Goal: Task Accomplishment & Management: Use online tool/utility

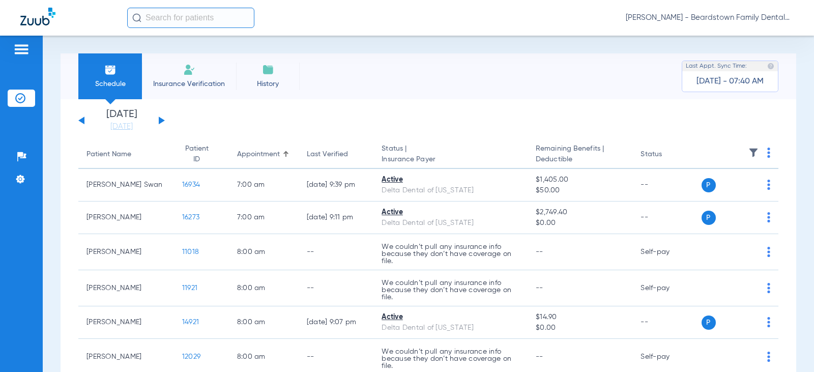
click at [748, 157] on img at bounding box center [753, 153] width 10 height 10
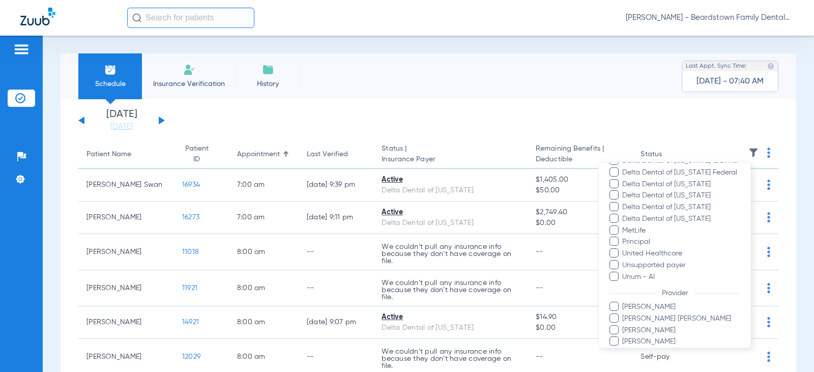
scroll to position [266, 0]
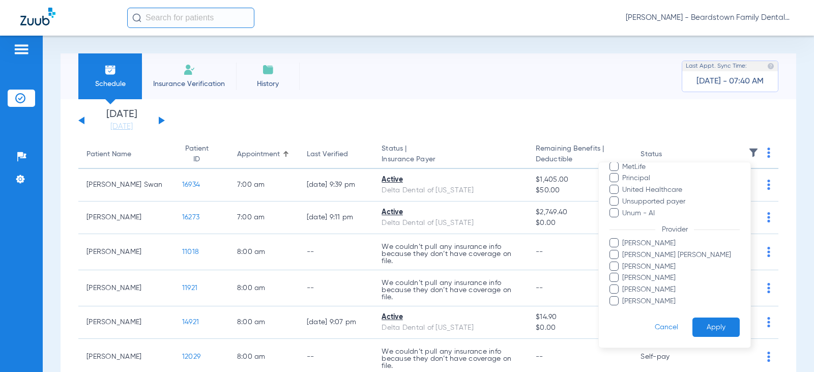
click at [638, 254] on span "[PERSON_NAME] [PERSON_NAME]" at bounding box center [681, 255] width 118 height 11
click at [624, 262] on input "[PERSON_NAME] [PERSON_NAME]" at bounding box center [624, 262] width 0 height 0
click at [711, 331] on button "Apply" at bounding box center [715, 327] width 47 height 20
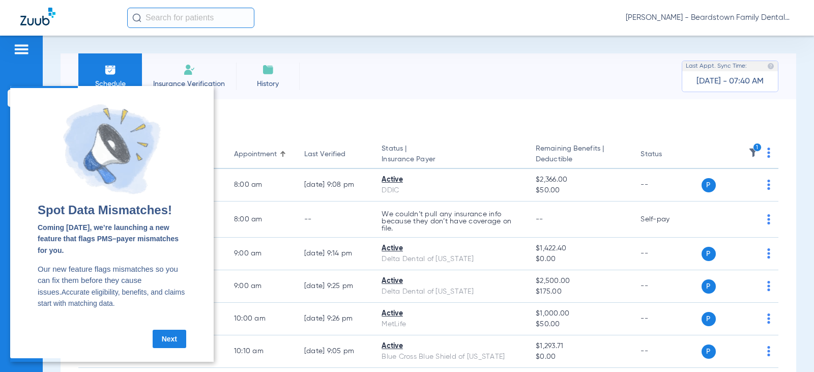
click at [169, 339] on link "Next" at bounding box center [170, 339] width 34 height 18
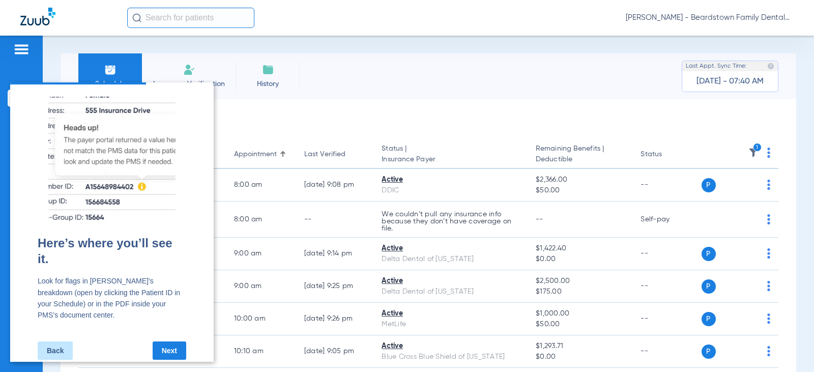
click at [175, 341] on link "Next" at bounding box center [170, 350] width 34 height 18
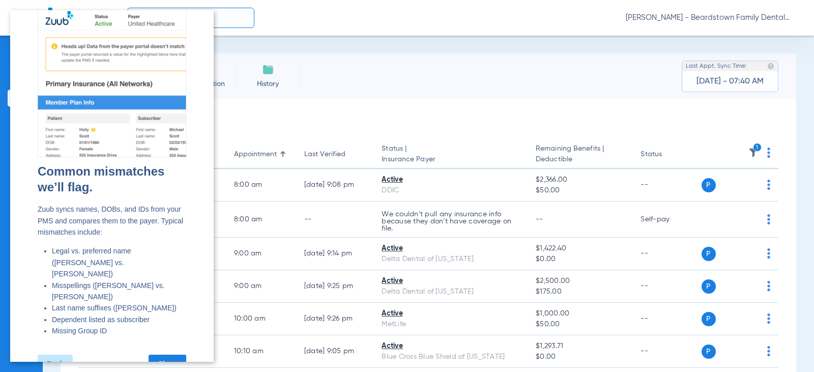
scroll to position [26, 0]
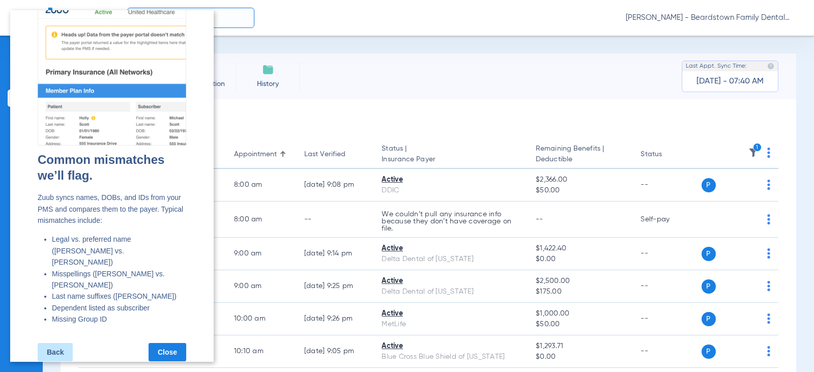
click at [171, 343] on link "Close" at bounding box center [168, 352] width 38 height 18
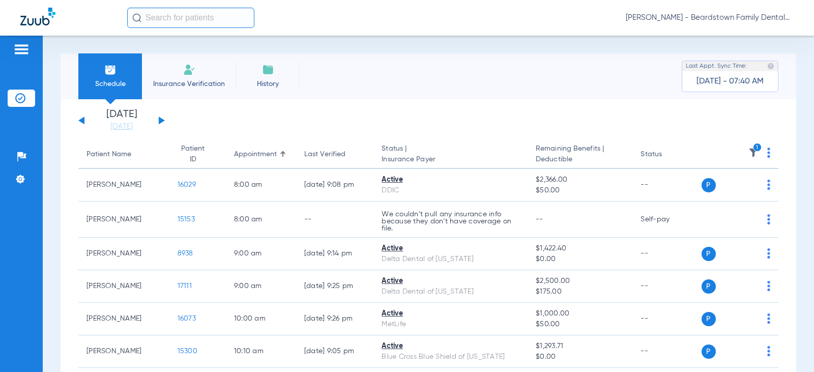
click at [162, 120] on button at bounding box center [162, 121] width 6 height 8
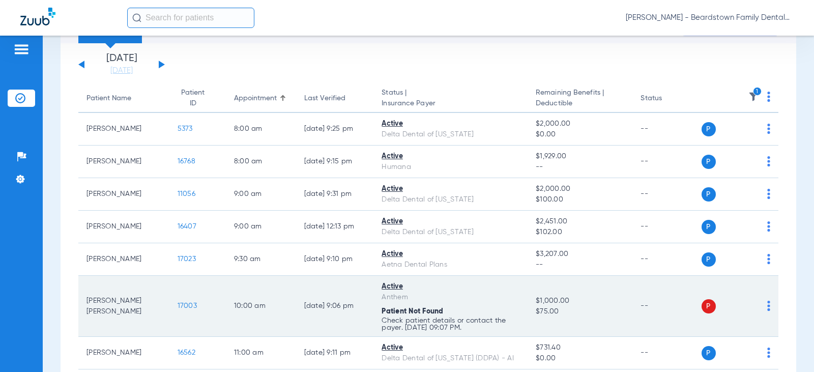
scroll to position [153, 0]
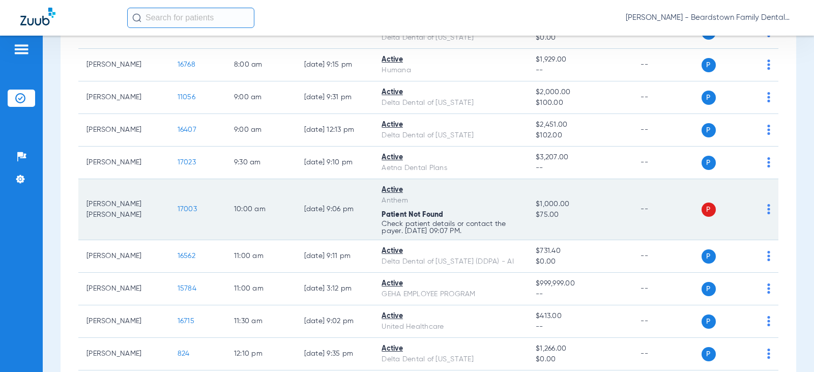
click at [702, 208] on span "P" at bounding box center [709, 209] width 14 height 14
click at [178, 208] on span "17003" at bounding box center [187, 209] width 19 height 7
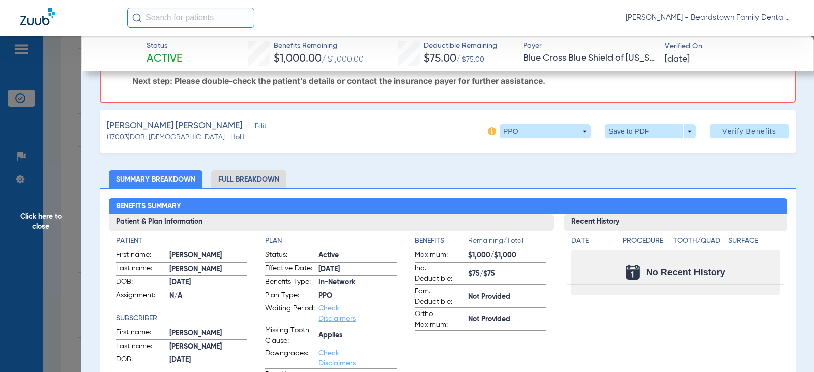
scroll to position [0, 0]
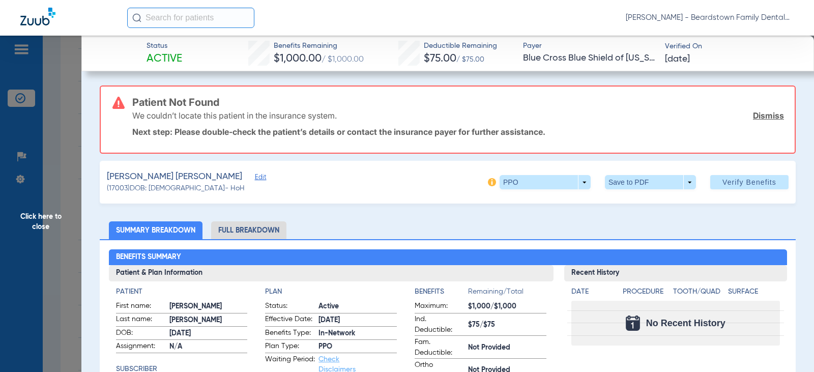
click at [255, 179] on span "Edit" at bounding box center [259, 178] width 9 height 10
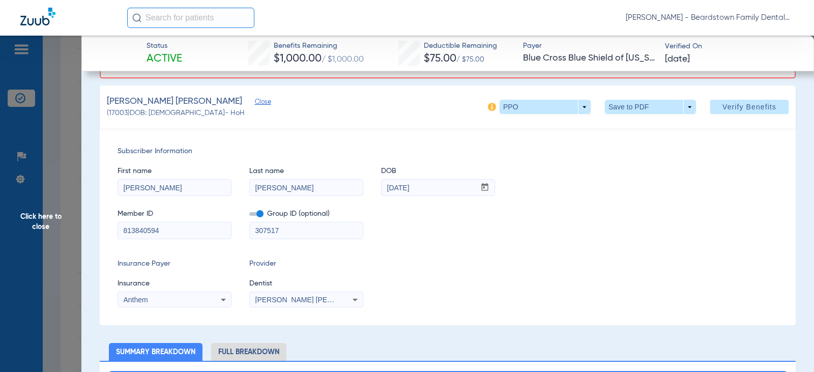
scroll to position [102, 0]
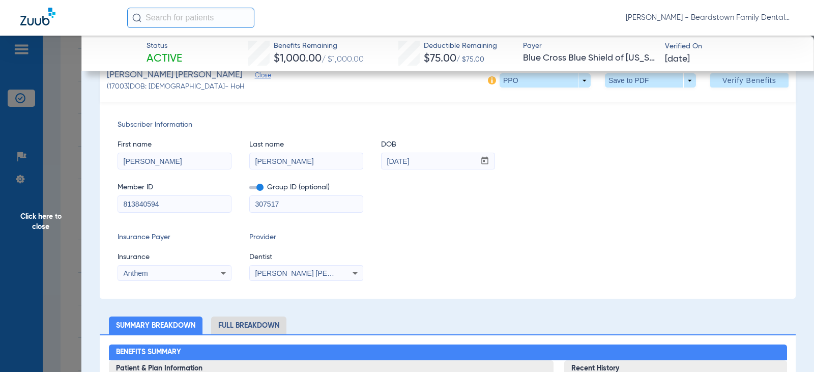
drag, startPoint x: 436, startPoint y: 160, endPoint x: 365, endPoint y: 148, distance: 71.7
click at [365, 148] on div "First name [PERSON_NAME] Last name [PERSON_NAME] DOB mm / dd / yyyy [DATE]" at bounding box center [448, 149] width 660 height 39
paste input "5/1/197"
type input "[DATE]"
click at [657, 234] on div "Insurance Payer Insurance Anthem Provider Dentist [PERSON_NAME] [PERSON_NAME] 1…" at bounding box center [448, 256] width 660 height 49
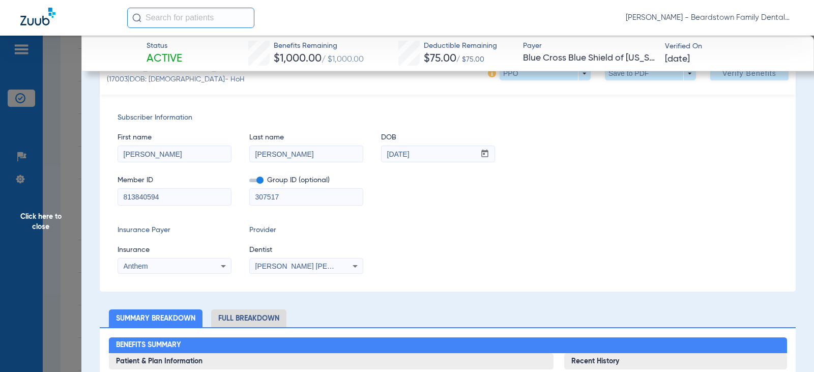
scroll to position [204, 0]
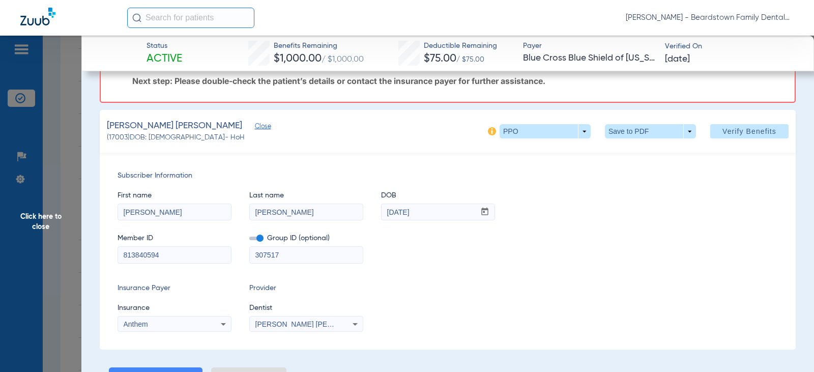
scroll to position [0, 0]
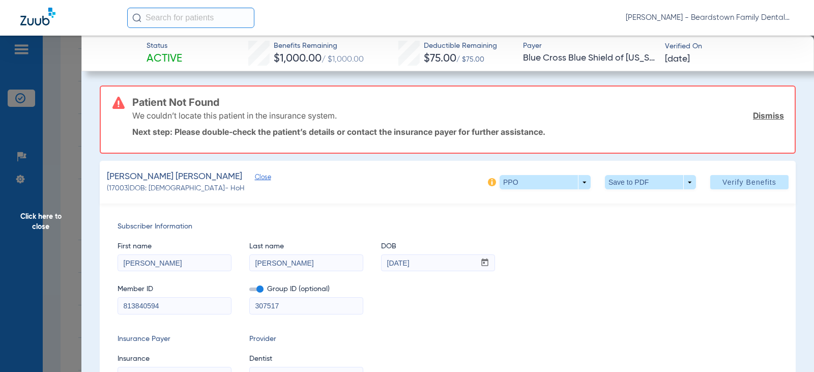
click at [753, 115] on link "Dismiss" at bounding box center [768, 115] width 31 height 10
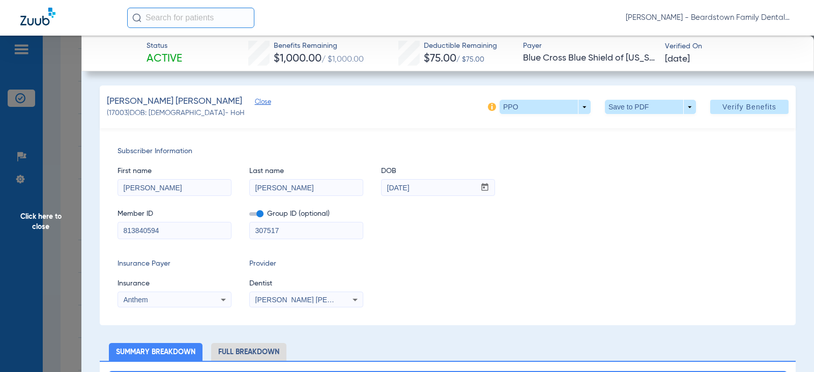
click at [65, 89] on span "Click here to close" at bounding box center [40, 222] width 81 height 372
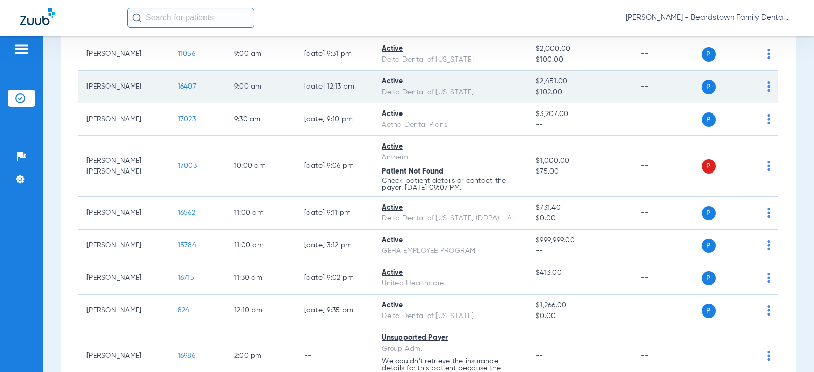
scroll to position [102, 0]
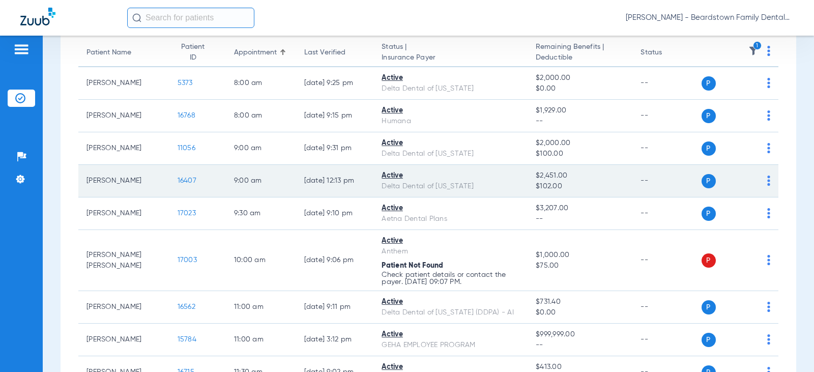
click at [178, 180] on span "16407" at bounding box center [187, 180] width 19 height 7
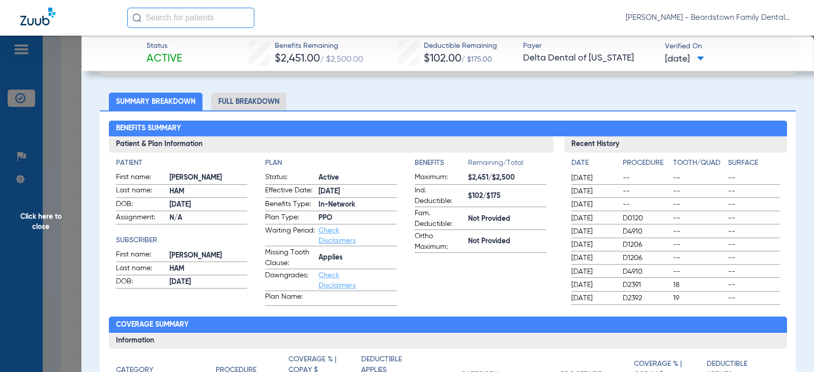
scroll to position [0, 0]
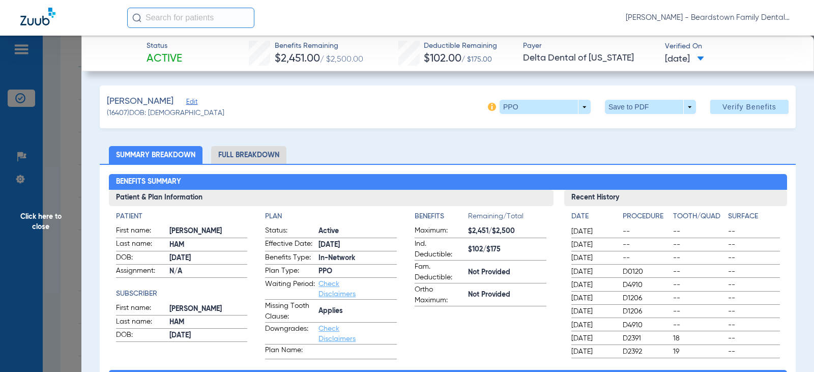
drag, startPoint x: 39, startPoint y: 111, endPoint x: 50, endPoint y: 125, distance: 17.4
click at [40, 112] on span "Click here to close" at bounding box center [40, 222] width 81 height 372
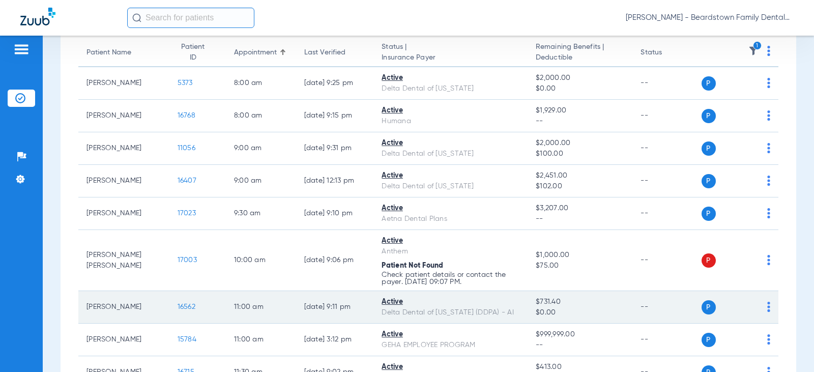
click at [178, 305] on span "16562" at bounding box center [187, 306] width 18 height 7
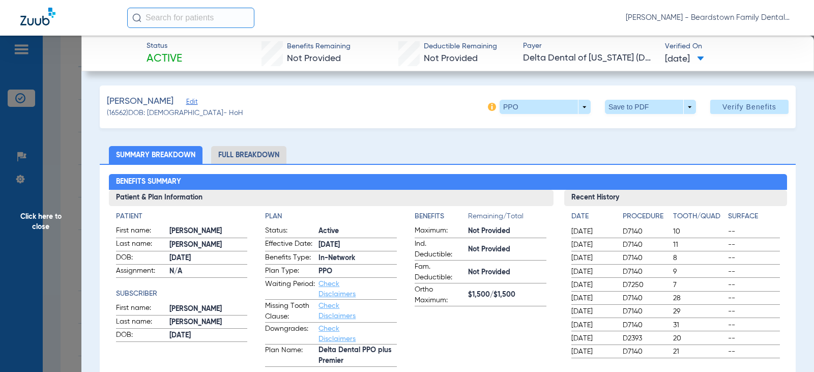
drag, startPoint x: 186, startPoint y: 130, endPoint x: 205, endPoint y: 132, distance: 19.4
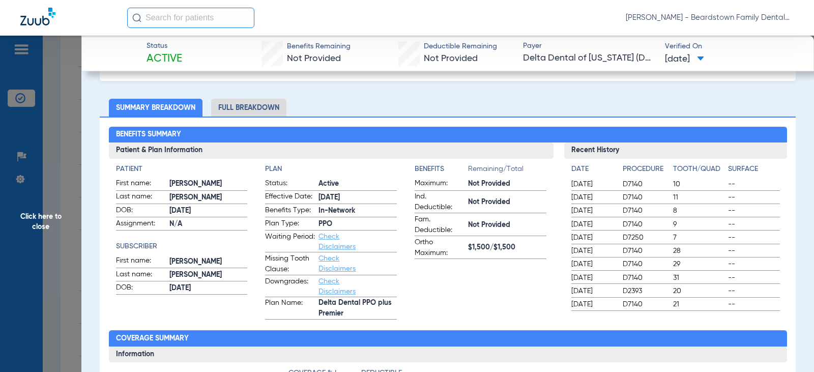
scroll to position [102, 0]
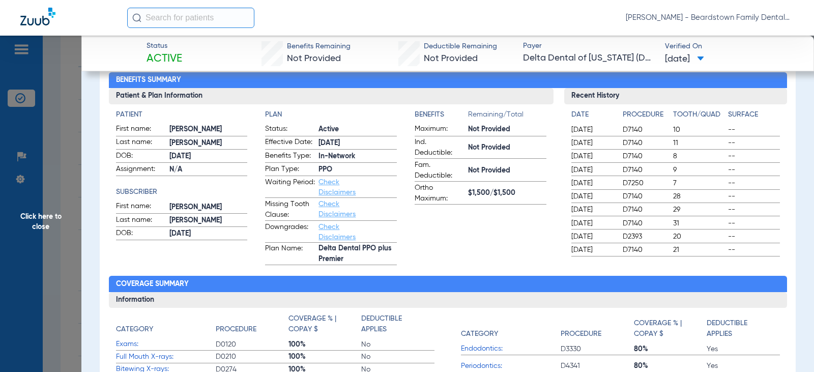
click at [468, 131] on span "Not Provided" at bounding box center [507, 129] width 78 height 11
drag, startPoint x: 466, startPoint y: 131, endPoint x: 503, endPoint y: 131, distance: 37.7
click at [503, 131] on span "Not Provided" at bounding box center [507, 129] width 78 height 11
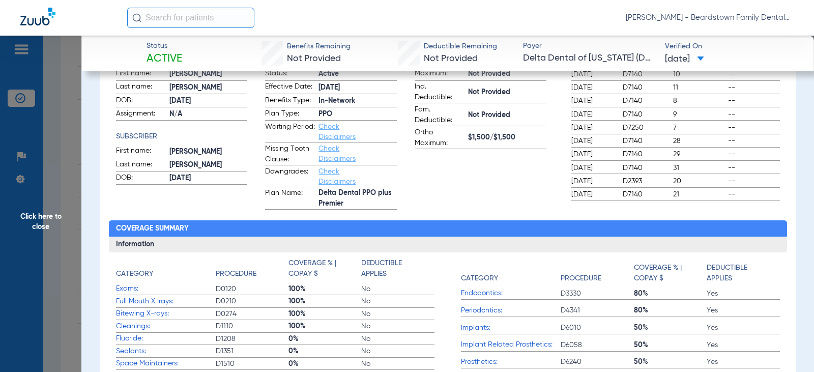
scroll to position [305, 0]
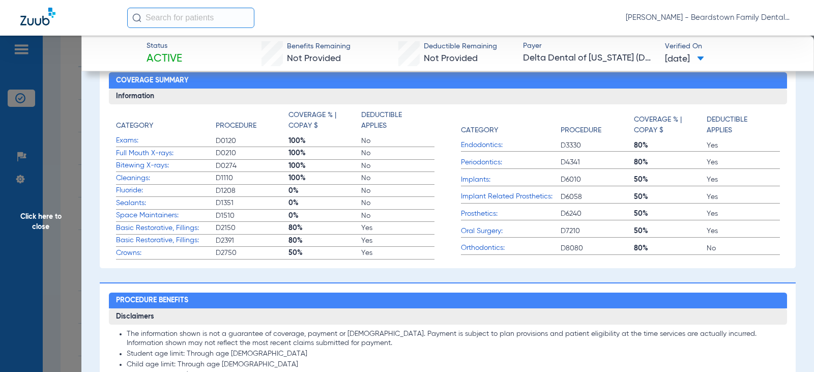
click at [71, 215] on span "Click here to close" at bounding box center [40, 222] width 81 height 372
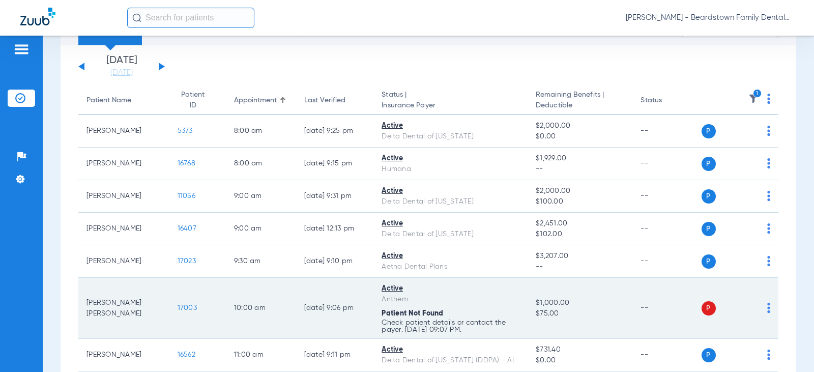
scroll to position [51, 0]
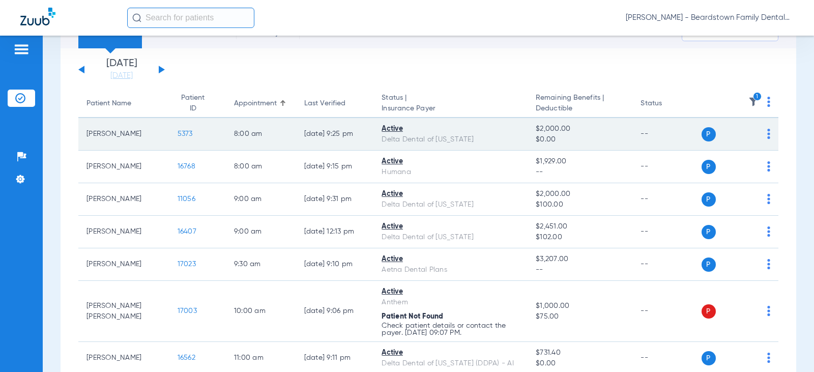
click at [184, 134] on span "5373" at bounding box center [185, 133] width 15 height 7
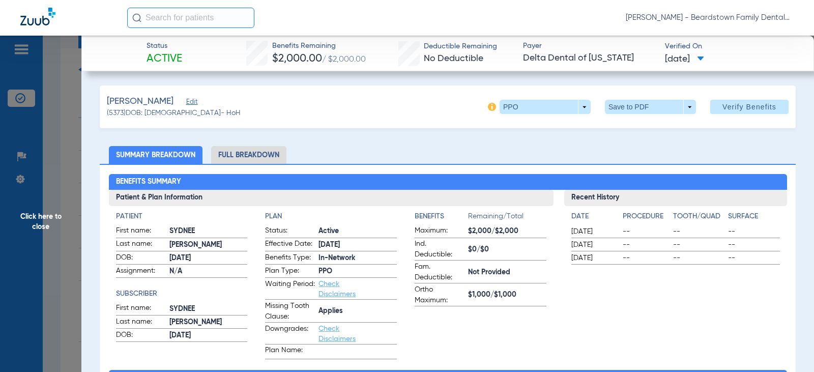
click at [55, 198] on span "Click here to close" at bounding box center [40, 222] width 81 height 372
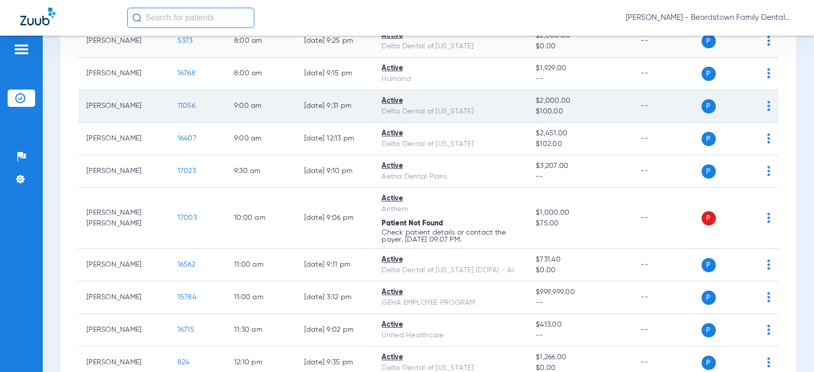
scroll to position [135, 0]
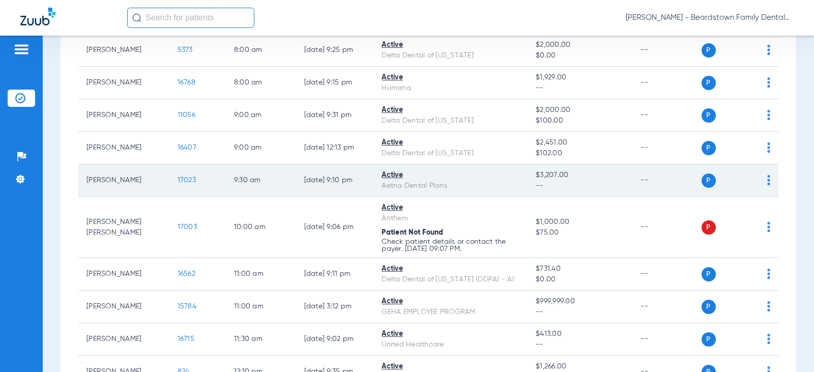
click at [100, 184] on td "[PERSON_NAME]" at bounding box center [123, 180] width 91 height 33
click at [182, 182] on span "17023" at bounding box center [187, 180] width 18 height 7
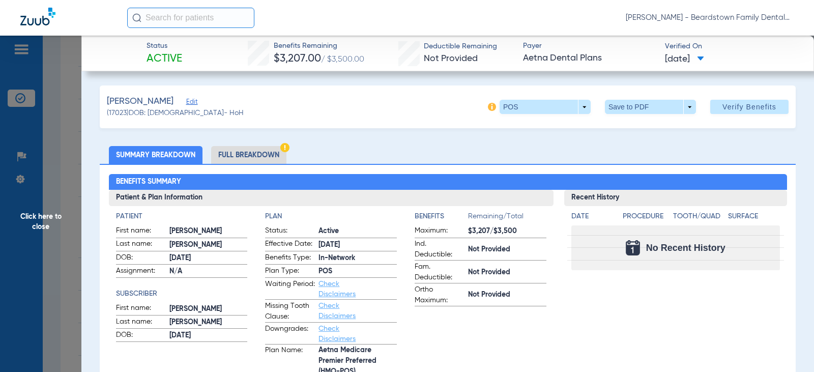
click at [40, 220] on span "Click here to close" at bounding box center [40, 222] width 81 height 372
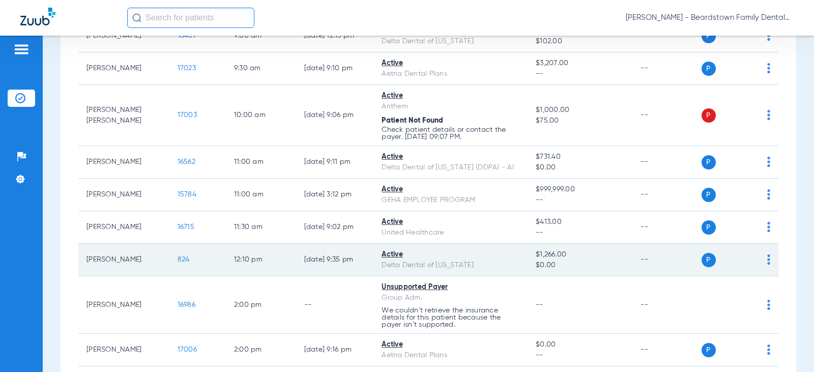
scroll to position [287, 0]
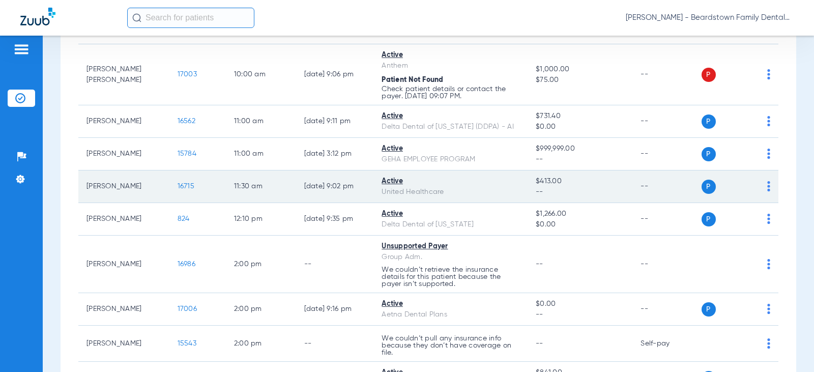
click at [135, 187] on td "[PERSON_NAME]" at bounding box center [123, 186] width 91 height 33
click at [185, 184] on span "16715" at bounding box center [186, 186] width 17 height 7
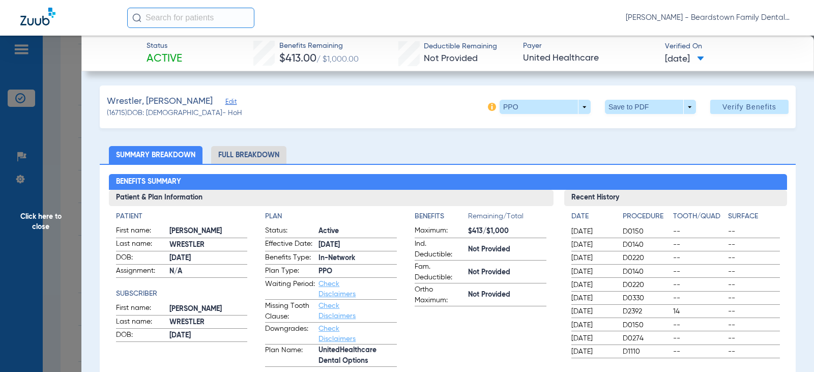
click at [470, 234] on span "$413/$1,000" at bounding box center [507, 231] width 78 height 11
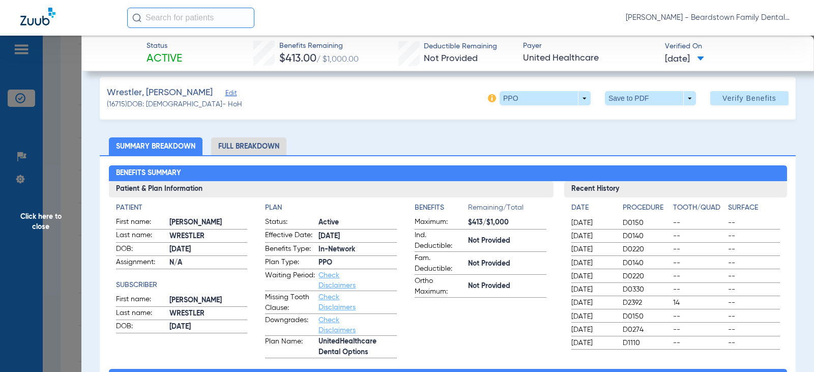
scroll to position [0, 0]
